Goal: Navigation & Orientation: Find specific page/section

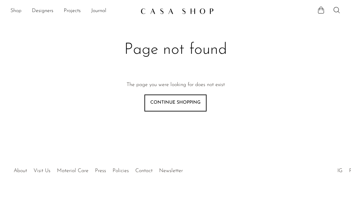
click at [17, 8] on link "Shop" at bounding box center [15, 11] width 11 height 8
click at [10, 10] on link "Shop" at bounding box center [15, 11] width 11 height 8
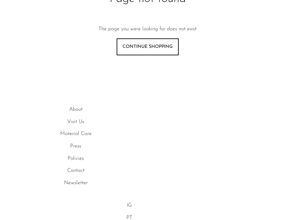
scroll to position [61, 0]
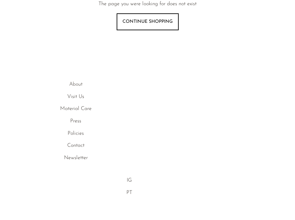
click at [78, 83] on link "About" at bounding box center [75, 84] width 13 height 5
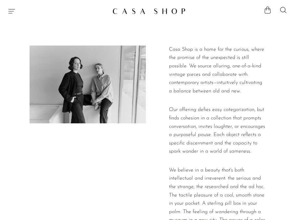
click at [11, 12] on icon "Menu" at bounding box center [12, 11] width 8 height 8
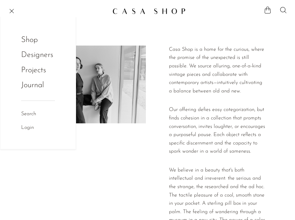
click at [32, 53] on link "Designers" at bounding box center [37, 55] width 32 height 12
